Goal: Task Accomplishment & Management: Use online tool/utility

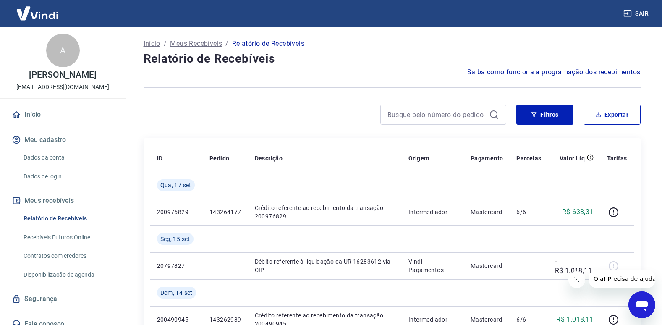
click at [580, 277] on button "Fechar mensagem da empresa" at bounding box center [576, 279] width 17 height 17
drag, startPoint x: 64, startPoint y: 219, endPoint x: 78, endPoint y: 214, distance: 14.9
click at [64, 219] on link "Relatório de Recebíveis" at bounding box center [67, 218] width 95 height 17
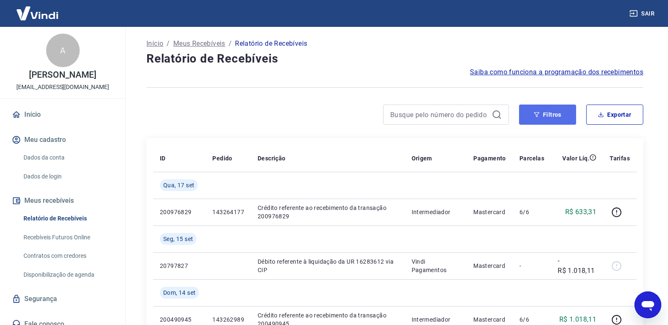
click at [553, 119] on button "Filtros" at bounding box center [547, 115] width 57 height 20
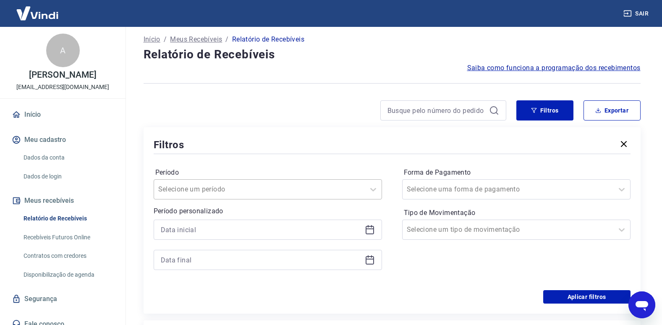
click at [233, 199] on div "Selecione um período" at bounding box center [268, 189] width 228 height 20
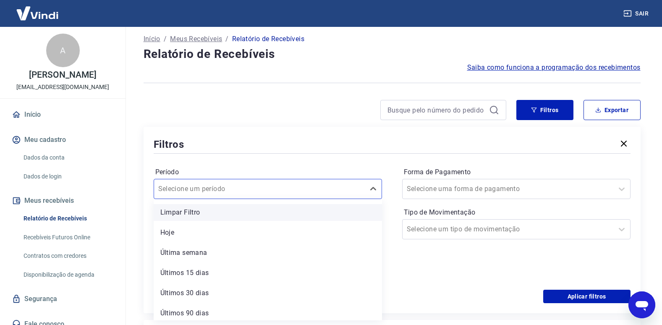
click at [206, 210] on div "Limpar Filtro" at bounding box center [268, 212] width 228 height 17
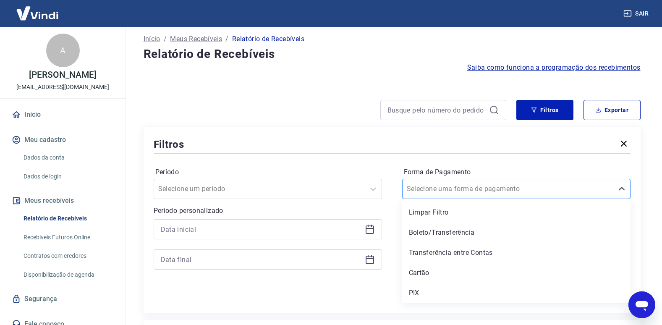
click at [466, 183] on div "Selecione uma forma de pagamento" at bounding box center [508, 188] width 211 height 15
click at [423, 275] on div "Cartão" at bounding box center [516, 272] width 228 height 17
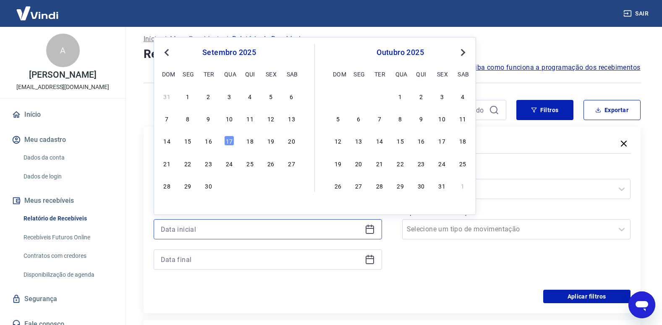
click at [223, 228] on input at bounding box center [261, 229] width 201 height 13
click at [187, 139] on div "15" at bounding box center [188, 141] width 10 height 10
type input "[DATE]"
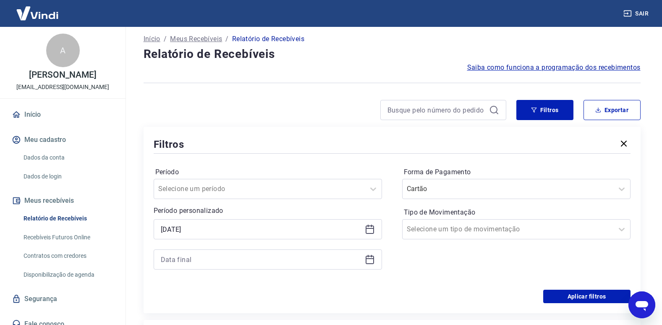
click at [180, 269] on div at bounding box center [268, 259] width 228 height 20
click at [180, 263] on input at bounding box center [261, 259] width 201 height 13
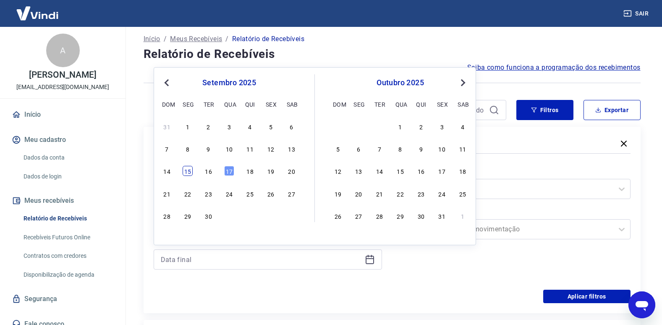
click at [188, 169] on div "15" at bounding box center [188, 171] width 10 height 10
type input "[DATE]"
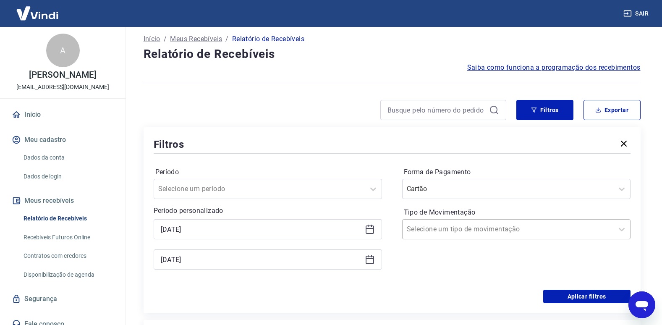
click at [512, 230] on div at bounding box center [508, 229] width 202 height 12
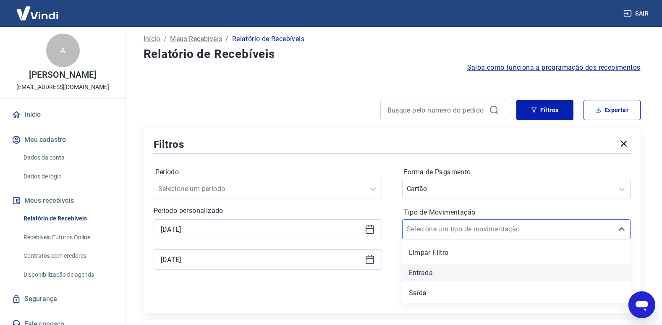
click at [444, 272] on div "Entrada" at bounding box center [516, 272] width 228 height 17
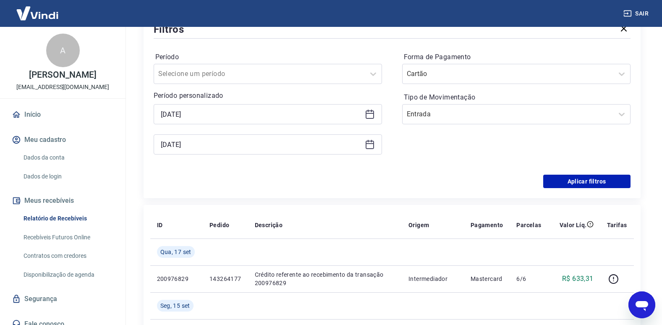
scroll to position [131, 0]
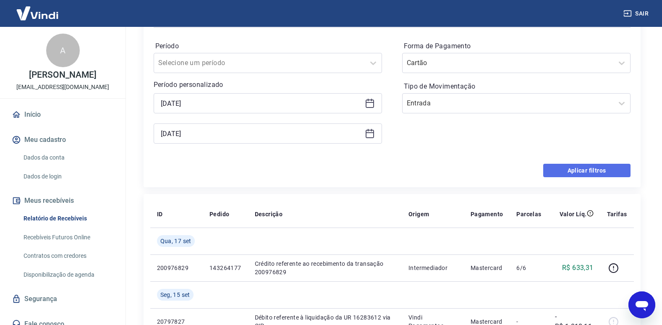
click at [573, 169] on button "Aplicar filtros" at bounding box center [586, 170] width 87 height 13
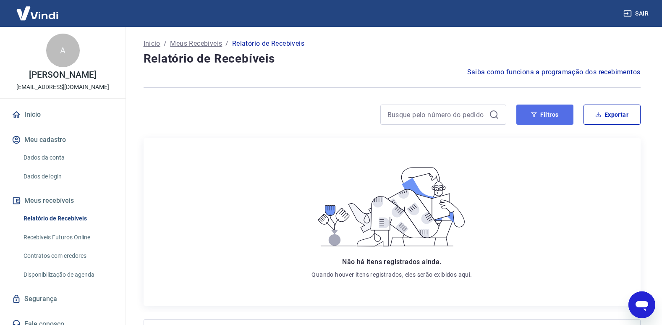
click at [550, 114] on button "Filtros" at bounding box center [544, 115] width 57 height 20
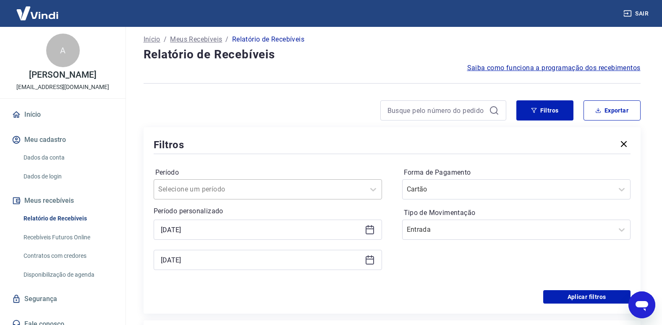
click at [204, 197] on div "Selecione um período" at bounding box center [268, 189] width 228 height 20
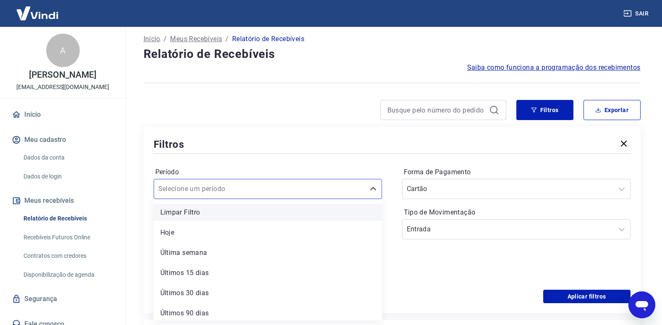
click at [215, 209] on div "Limpar Filtro" at bounding box center [268, 212] width 228 height 17
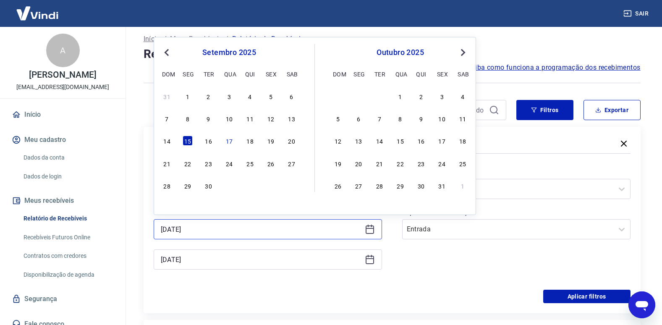
click at [227, 229] on input "[DATE]" at bounding box center [261, 229] width 201 height 13
click at [290, 117] on div "13" at bounding box center [292, 118] width 10 height 10
type input "[DATE]"
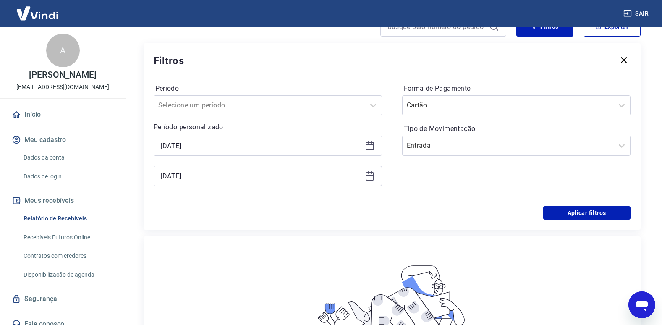
scroll to position [89, 0]
click at [572, 212] on button "Aplicar filtros" at bounding box center [586, 212] width 87 height 13
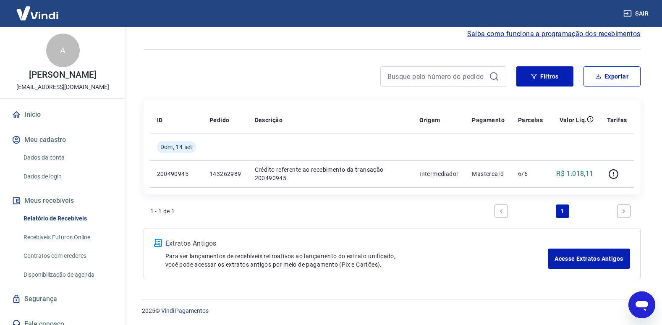
scroll to position [39, 0]
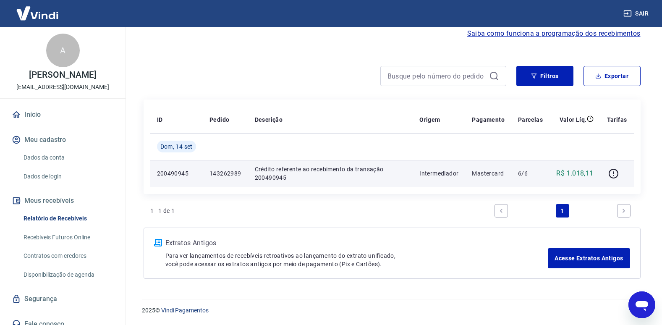
click at [225, 172] on p "143262989" at bounding box center [225, 173] width 32 height 8
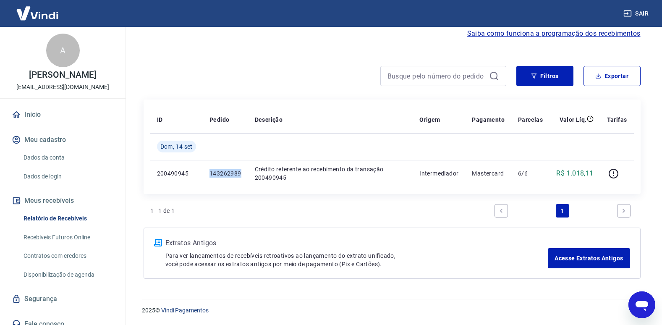
copy p "143262989"
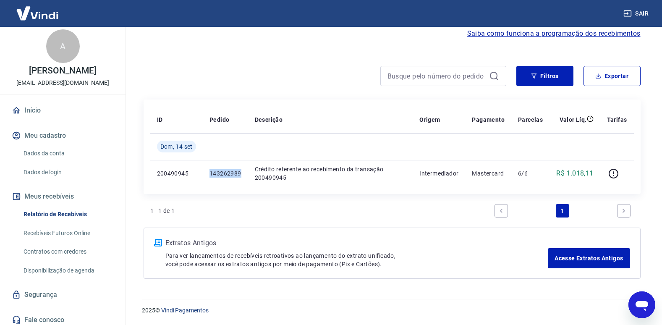
scroll to position [8, 0]
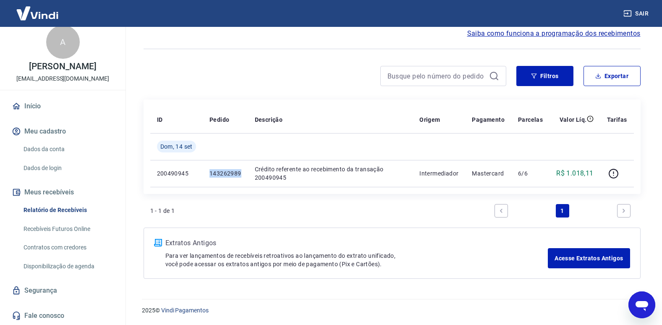
click at [51, 107] on link "Início" at bounding box center [62, 106] width 105 height 18
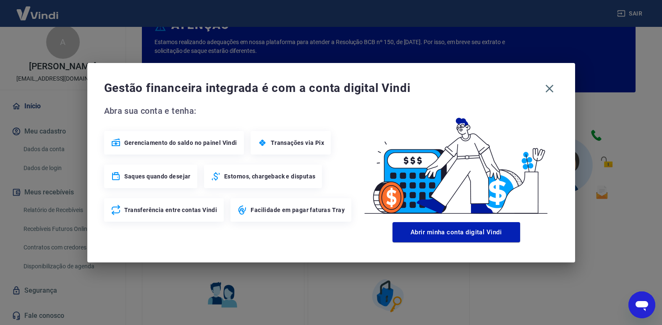
scroll to position [416, 0]
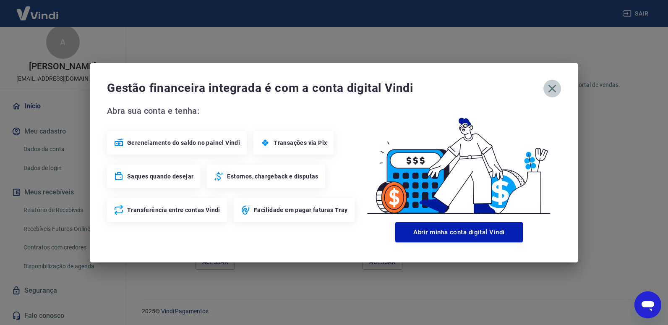
click at [553, 84] on icon "button" at bounding box center [552, 88] width 13 height 13
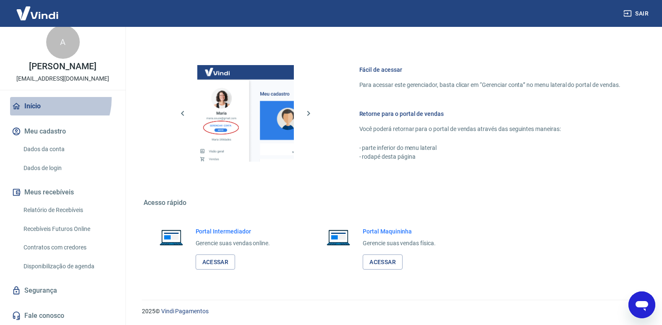
click at [49, 99] on link "Início" at bounding box center [62, 106] width 105 height 18
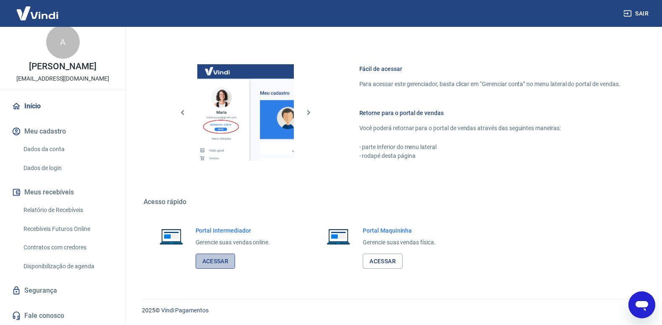
click at [212, 259] on link "Acessar" at bounding box center [216, 262] width 40 height 16
